Goal: Transaction & Acquisition: Obtain resource

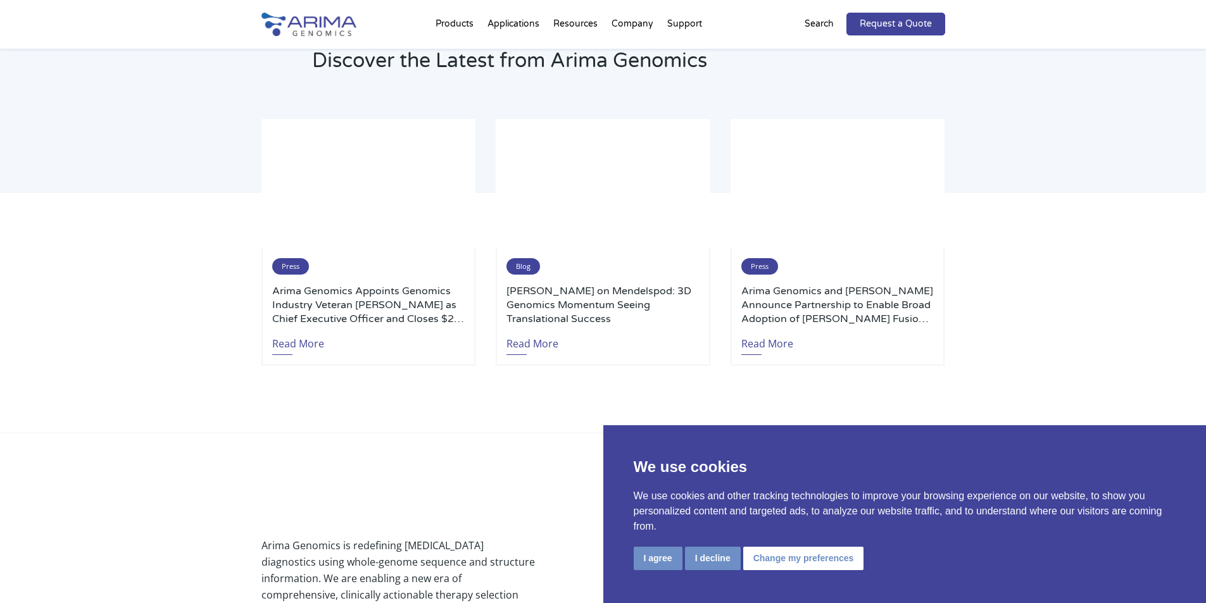
scroll to position [2716, 0]
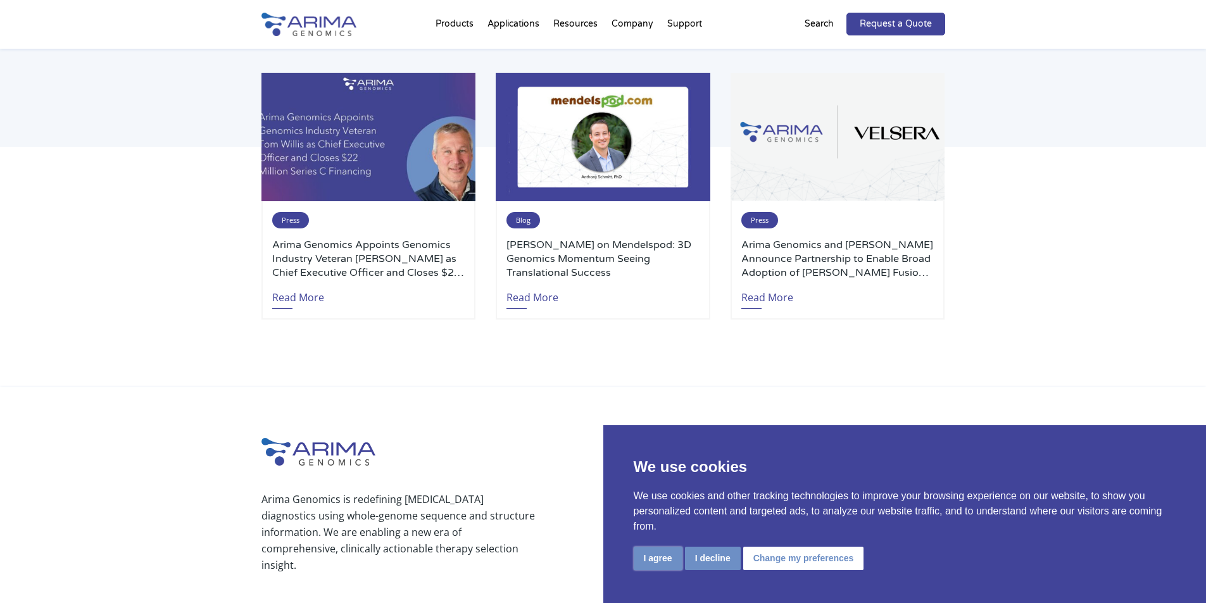
click at [660, 551] on button "I agree" at bounding box center [658, 558] width 49 height 23
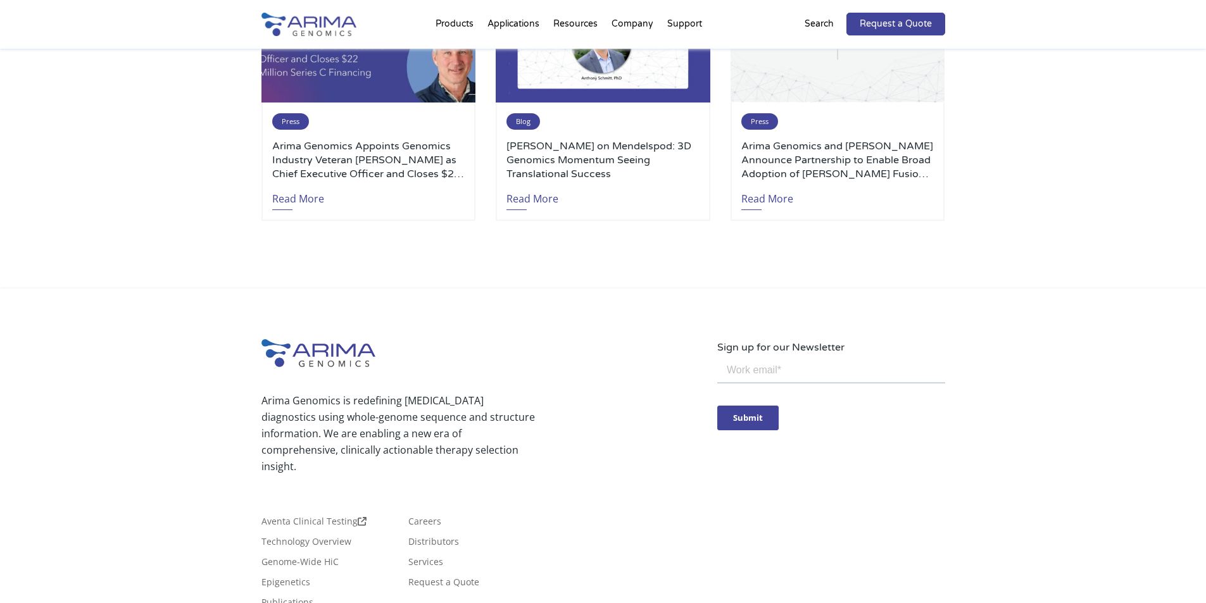
scroll to position [2923, 0]
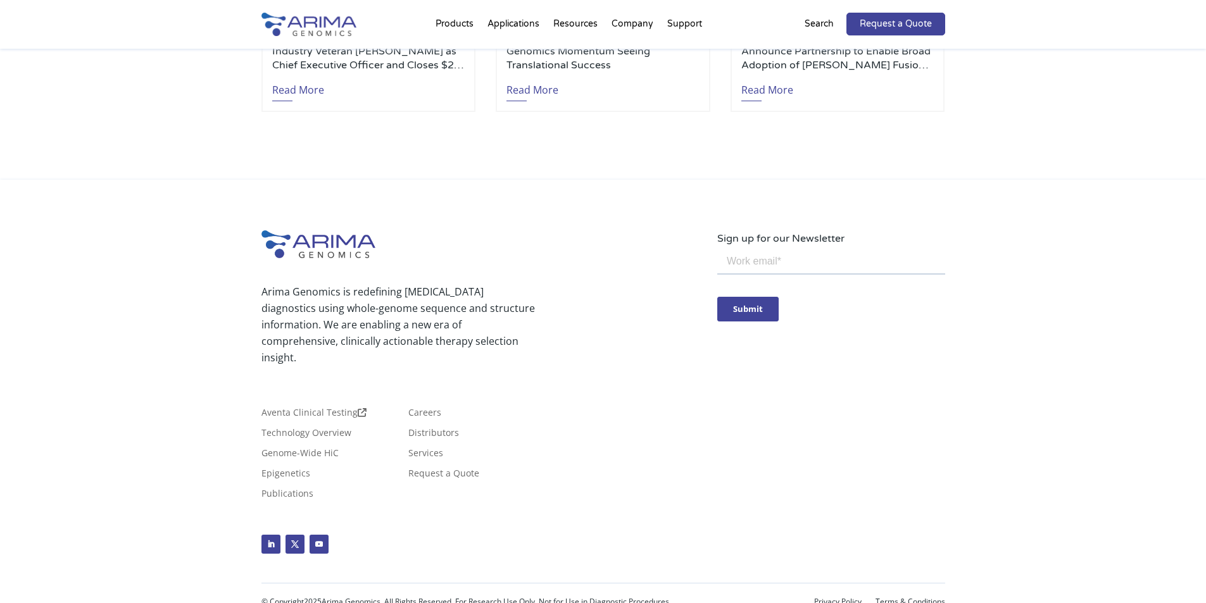
click at [879, 436] on div "Arima Genomics is redefining cancer diagnostics using whole-genome sequence and…" at bounding box center [603, 403] width 684 height 346
click at [844, 598] on link "Privacy Policy" at bounding box center [837, 602] width 47 height 9
click at [910, 598] on link "Terms & Conditions" at bounding box center [911, 602] width 70 height 9
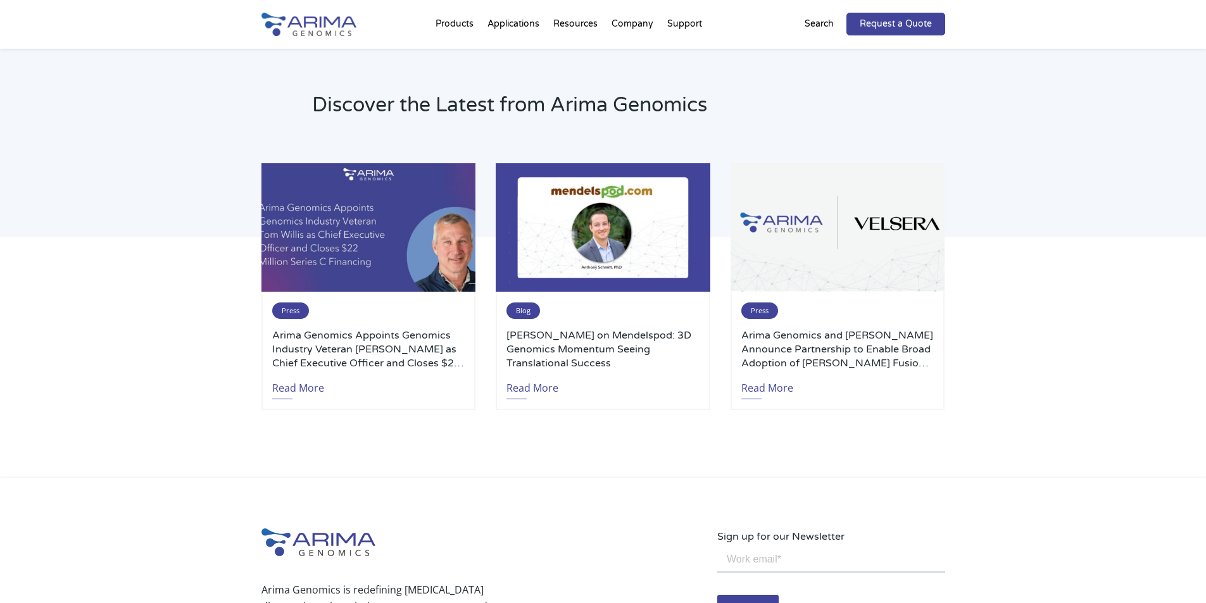
scroll to position [2620, 0]
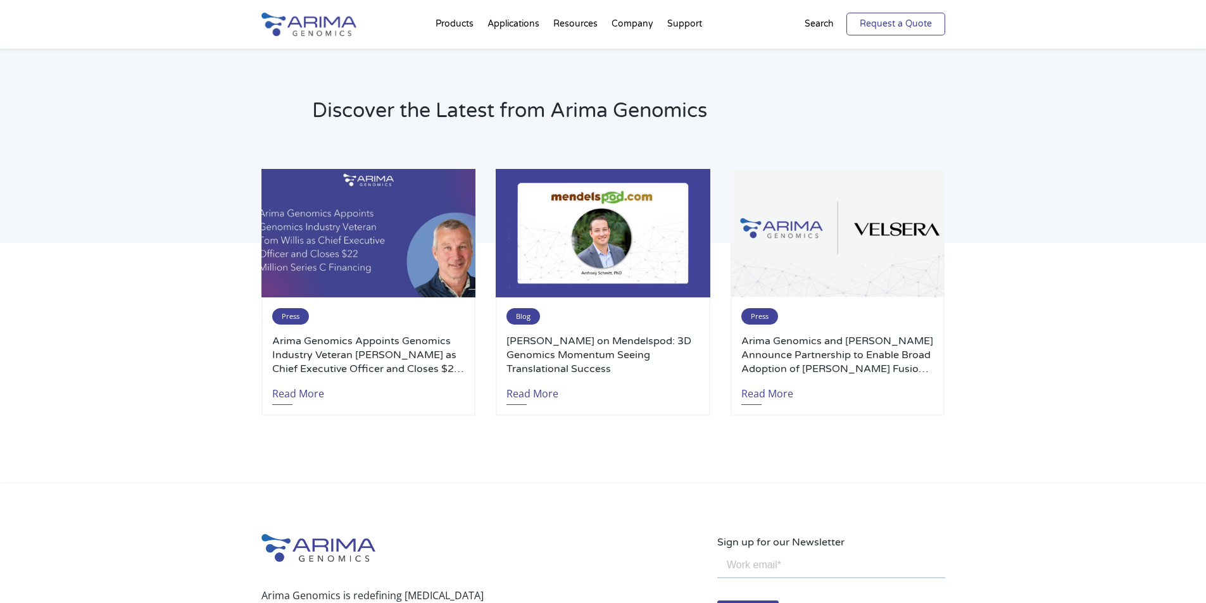
click at [900, 23] on link "Request a Quote" at bounding box center [895, 24] width 99 height 23
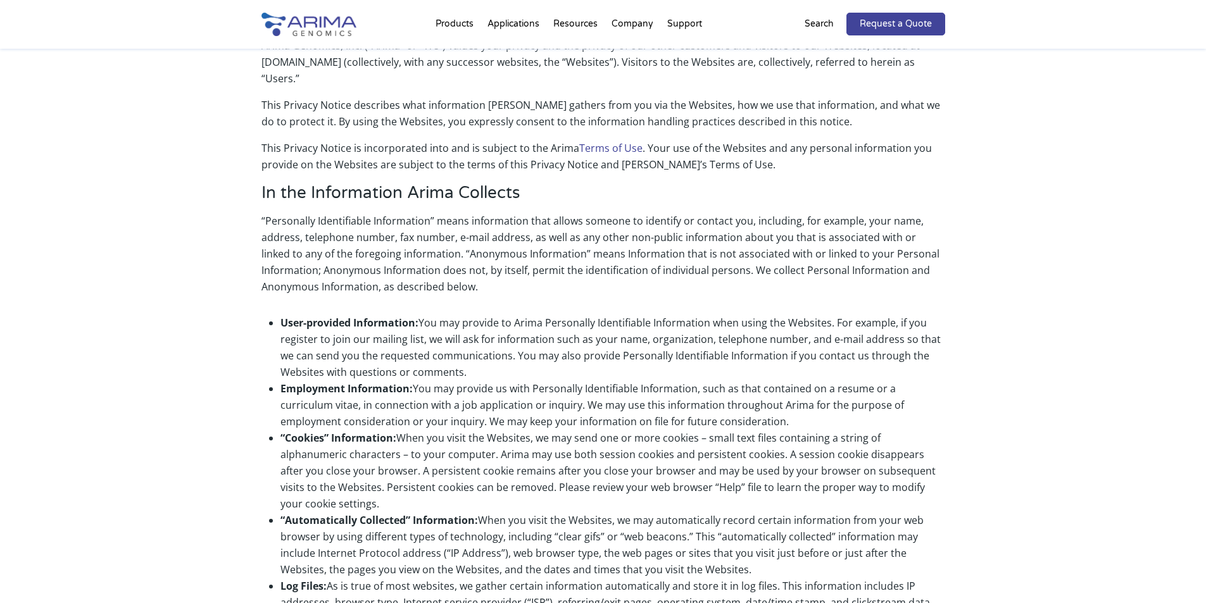
scroll to position [1885, 0]
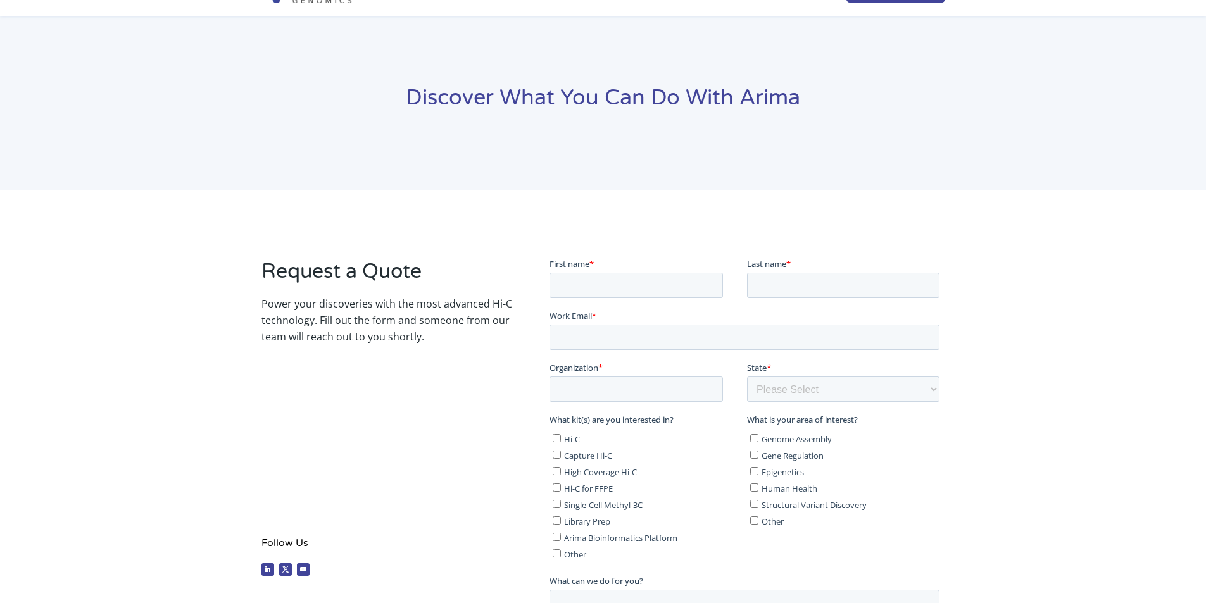
scroll to position [16, 0]
